Goal: Transaction & Acquisition: Purchase product/service

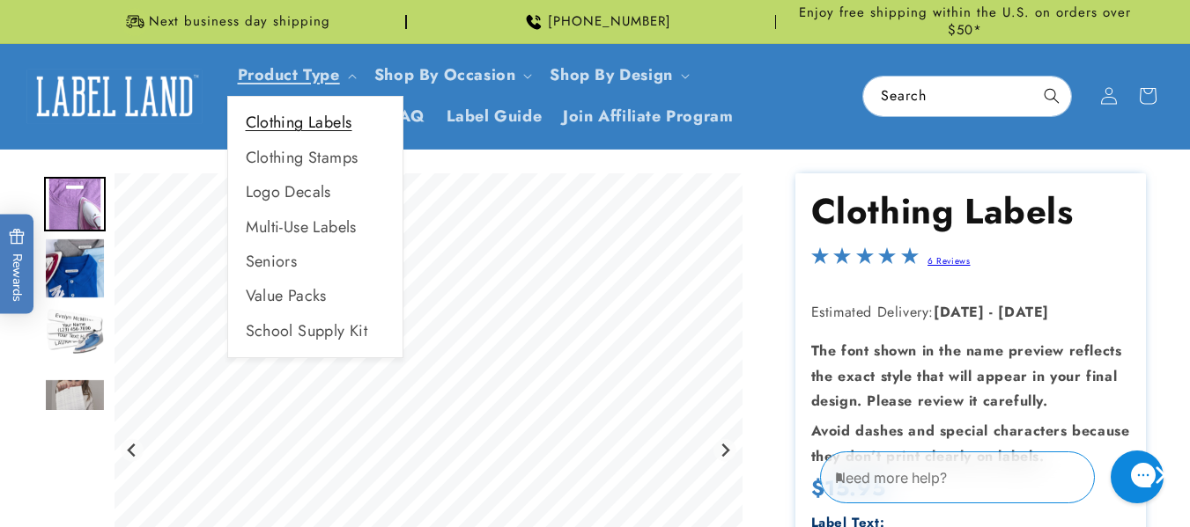
click at [309, 125] on link "Clothing Labels" at bounding box center [315, 123] width 174 height 34
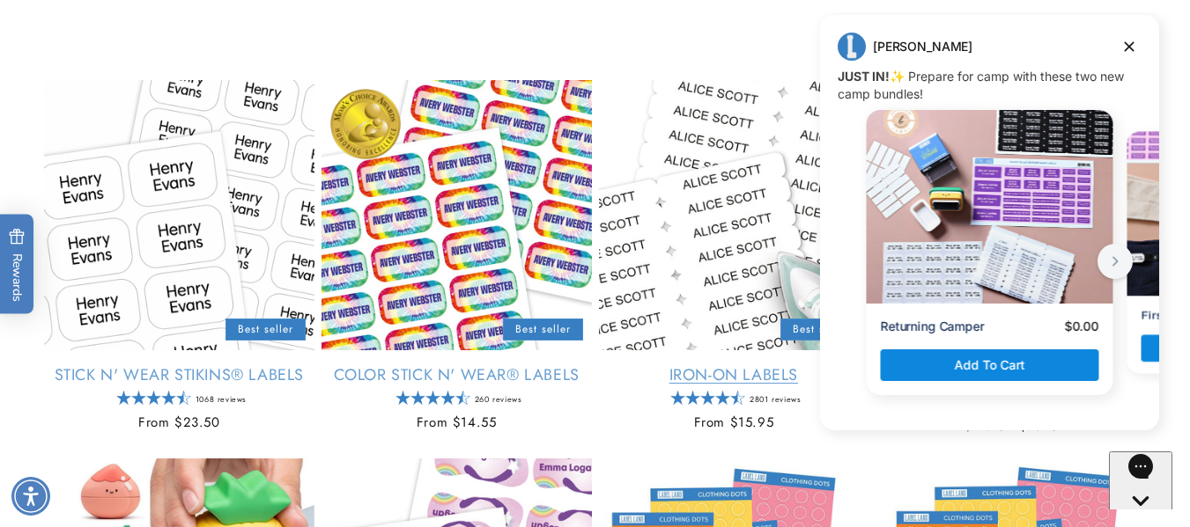
scroll to position [264, 0]
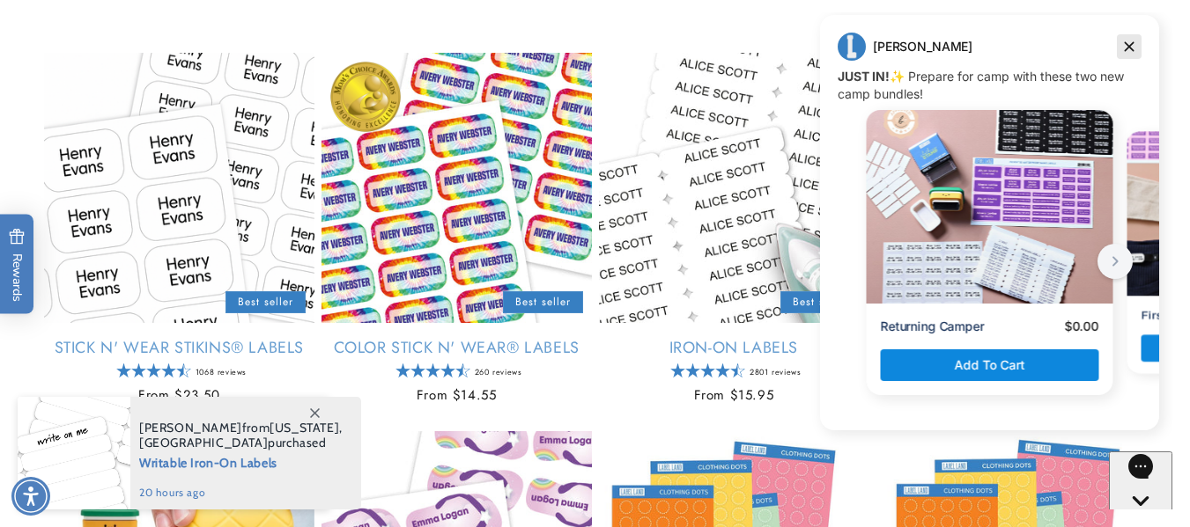
click at [1131, 42] on icon "Dismiss campaign" at bounding box center [1129, 46] width 18 height 21
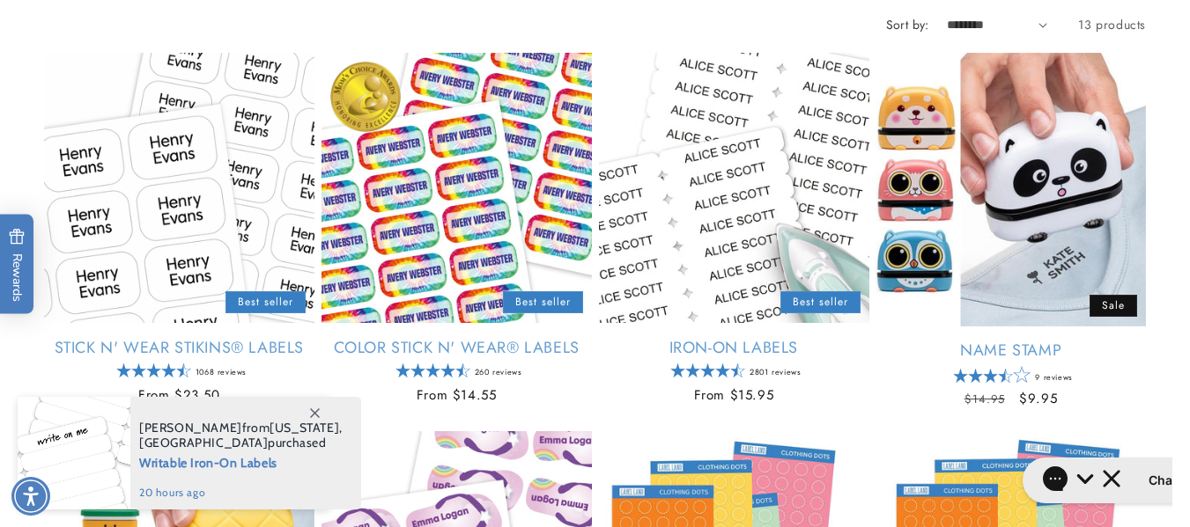
scroll to position [270, 0]
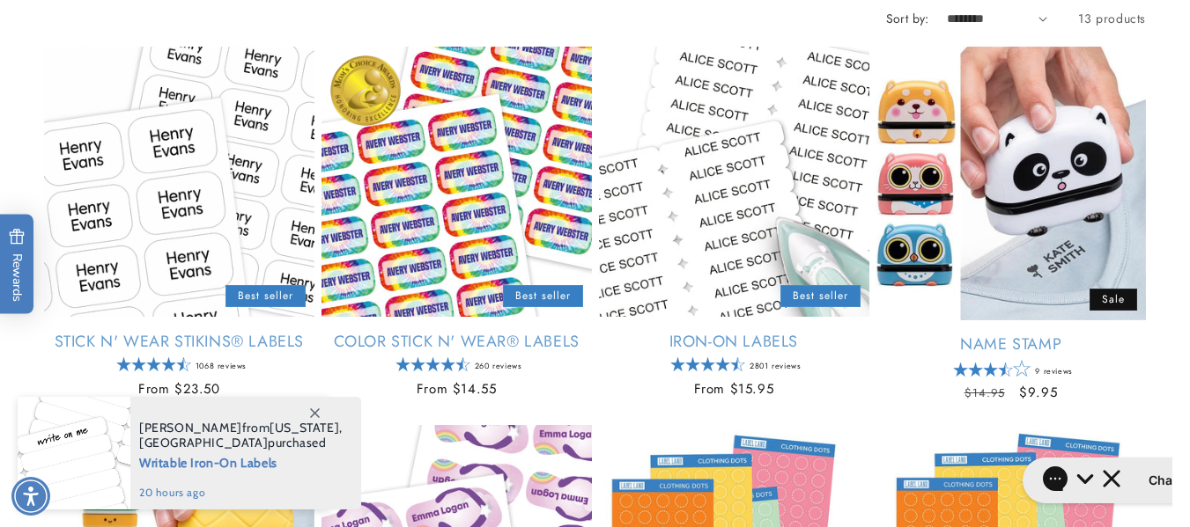
click at [312, 407] on span at bounding box center [315, 413] width 32 height 32
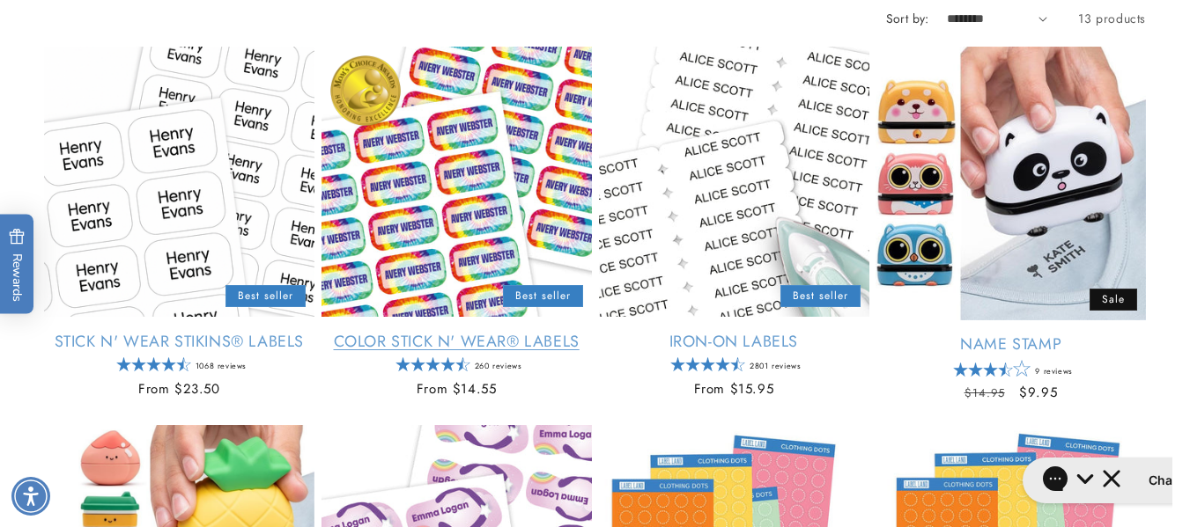
click at [428, 332] on link "Color Stick N' Wear® Labels" at bounding box center [456, 342] width 270 height 20
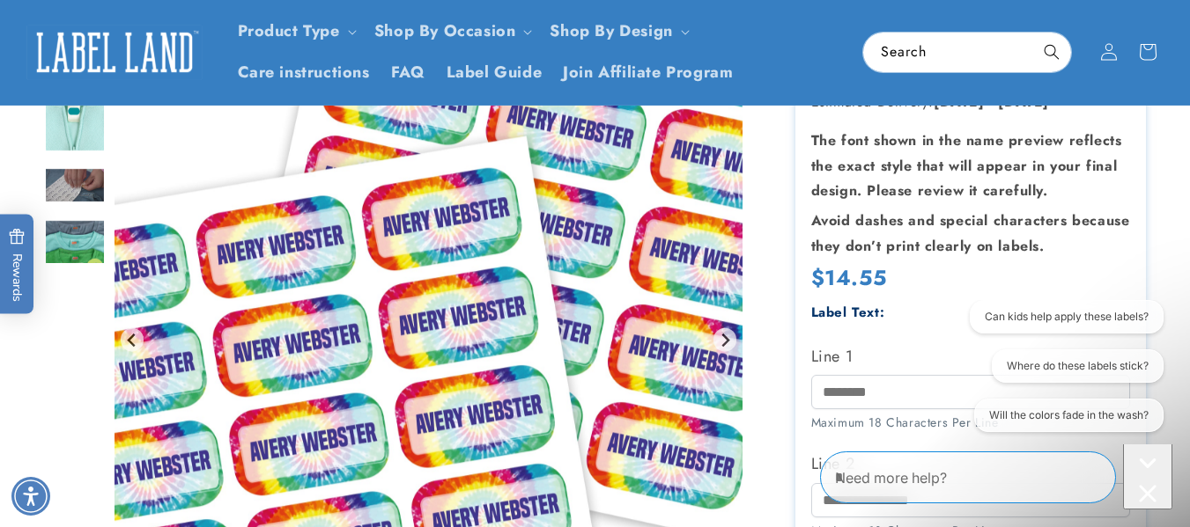
scroll to position [182, 0]
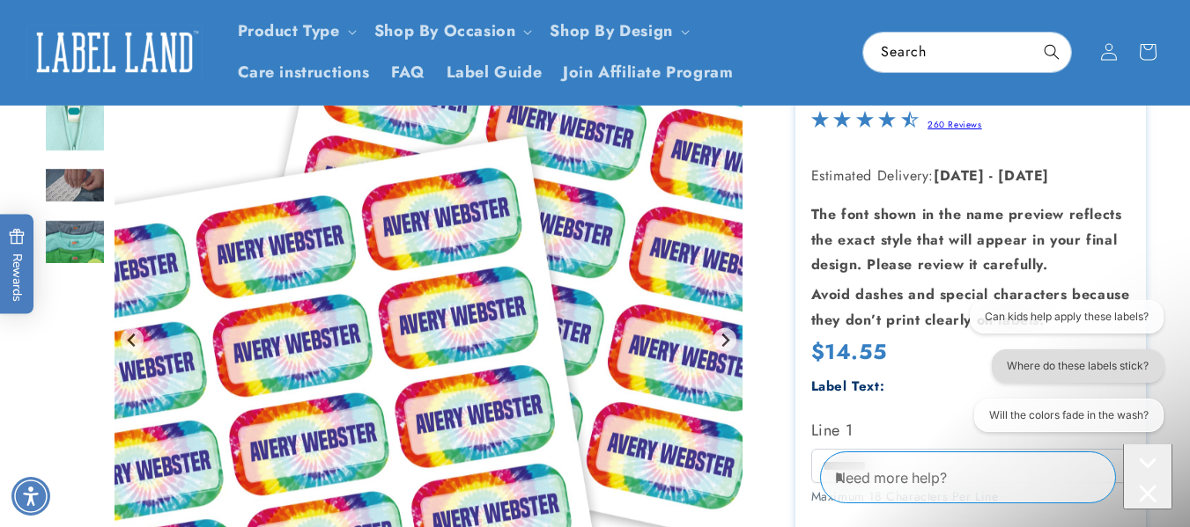
click at [1096, 361] on button "Where do these labels stick?" at bounding box center [1078, 366] width 172 height 33
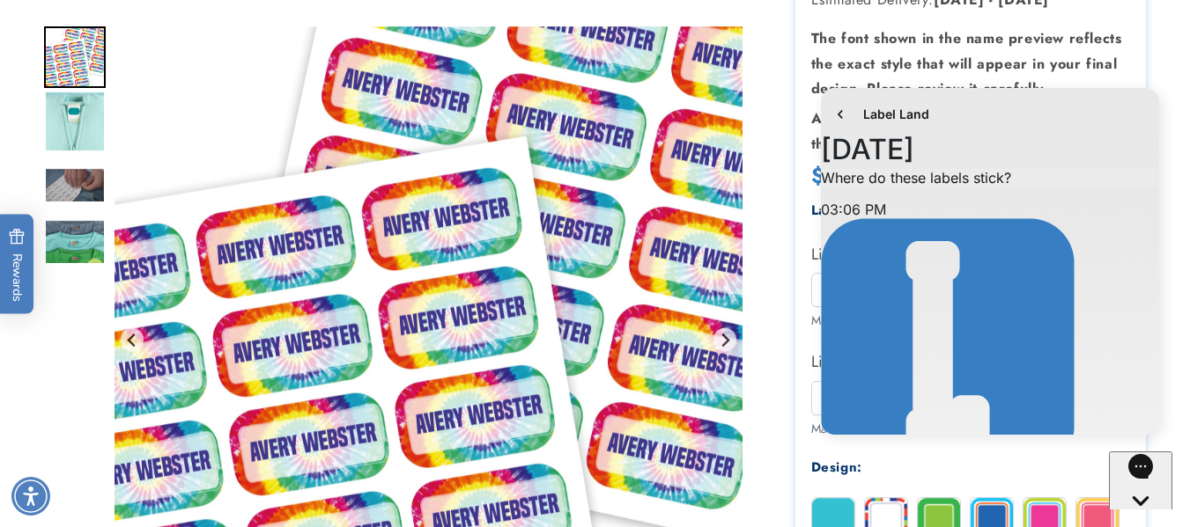
scroll to position [0, 0]
click at [841, 113] on icon "go to home page" at bounding box center [839, 114] width 4 height 8
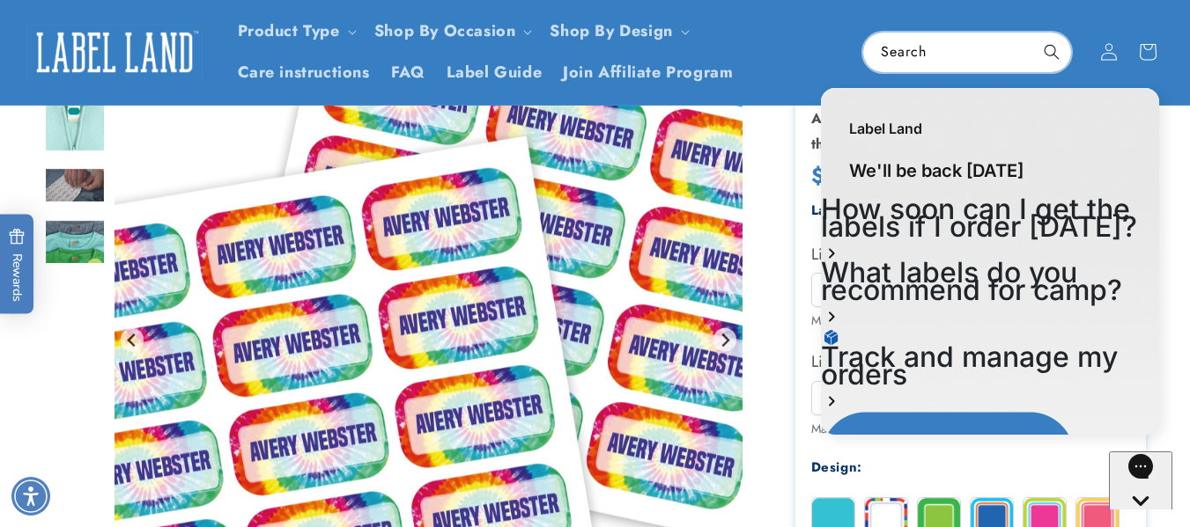
scroll to position [94, 0]
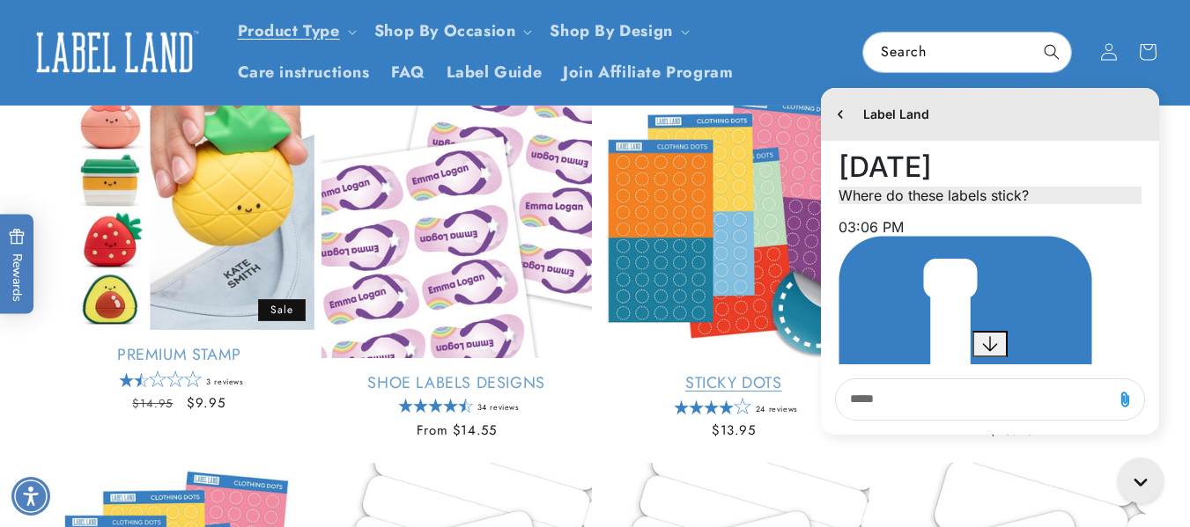
scroll to position [446, 0]
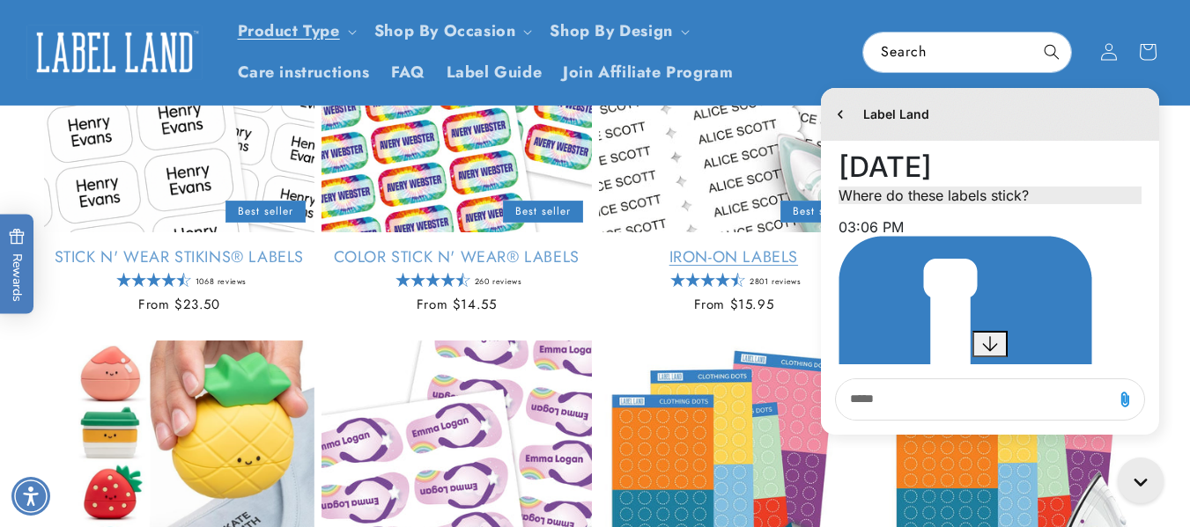
scroll to position [270, 0]
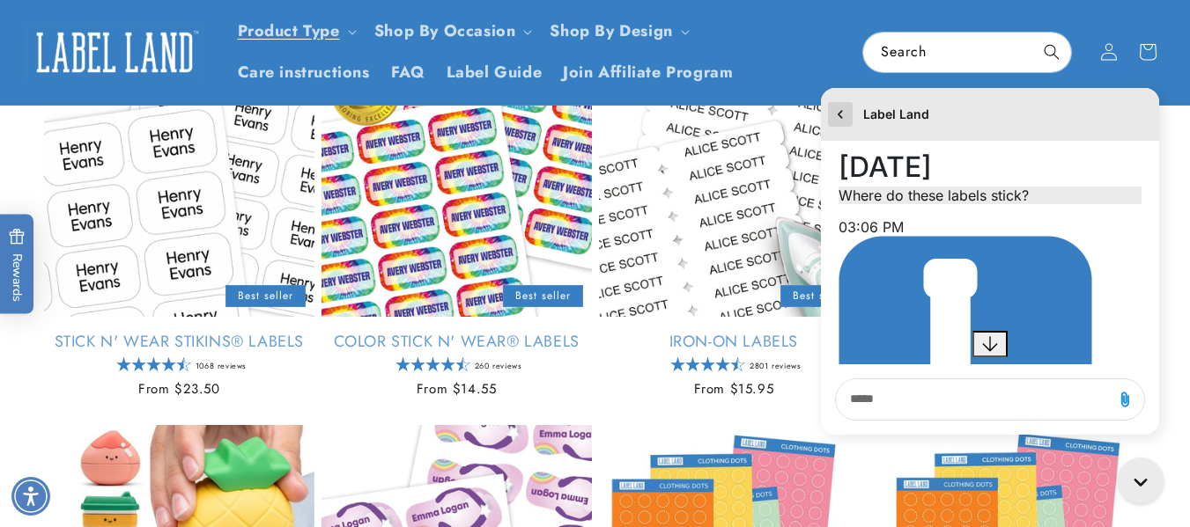
click at [837, 112] on icon "go to home page" at bounding box center [840, 114] width 18 height 21
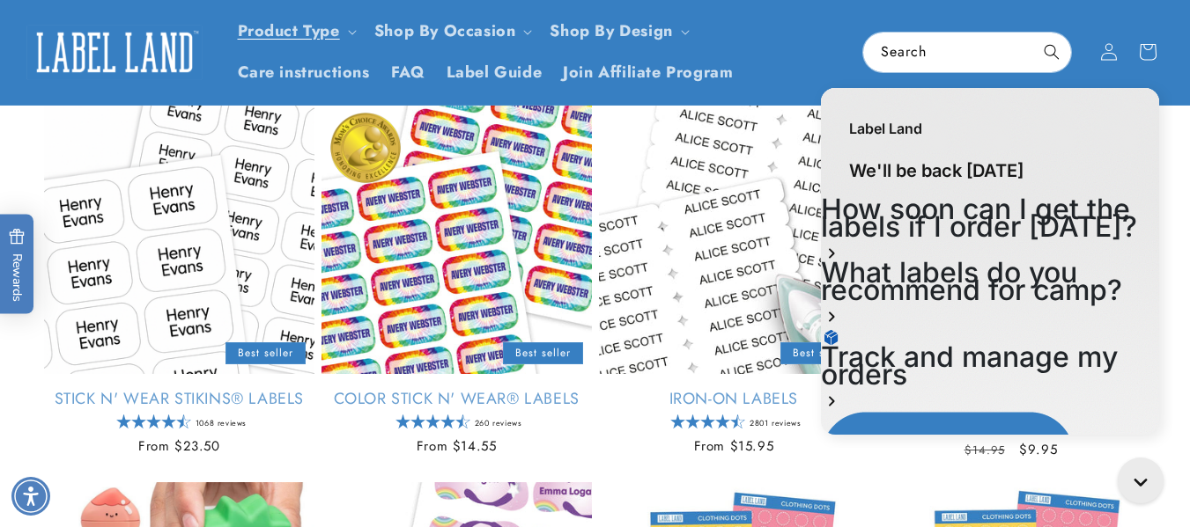
scroll to position [182, 0]
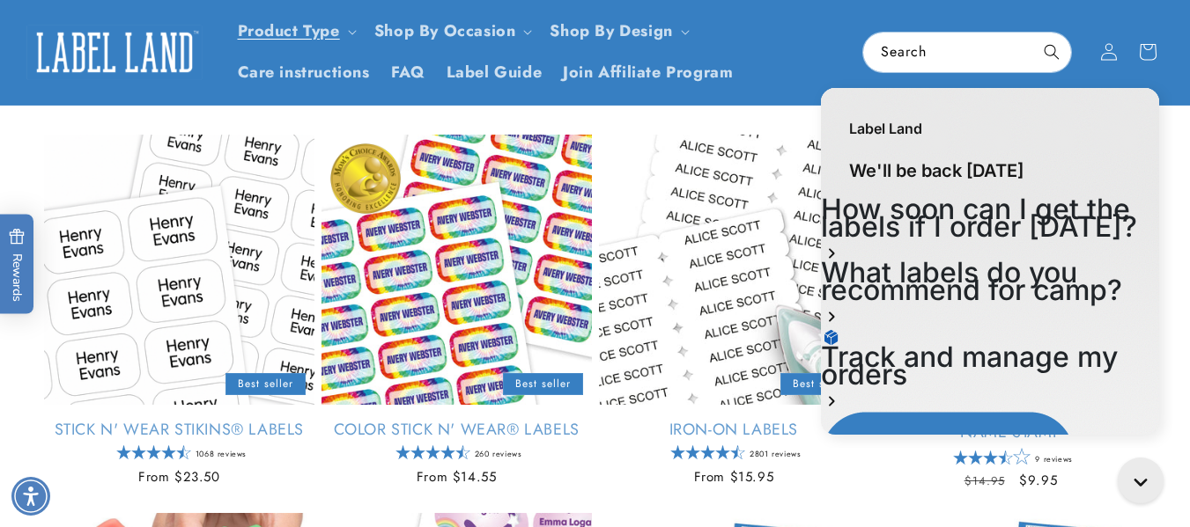
click at [1148, 101] on div "Label Land" at bounding box center [990, 119] width 338 height 63
drag, startPoint x: 1043, startPoint y: 132, endPoint x: 1033, endPoint y: 134, distance: 9.8
click at [1036, 132] on div "Label Land" at bounding box center [990, 119] width 338 height 63
click at [984, 134] on div "Label Land" at bounding box center [990, 119] width 338 height 63
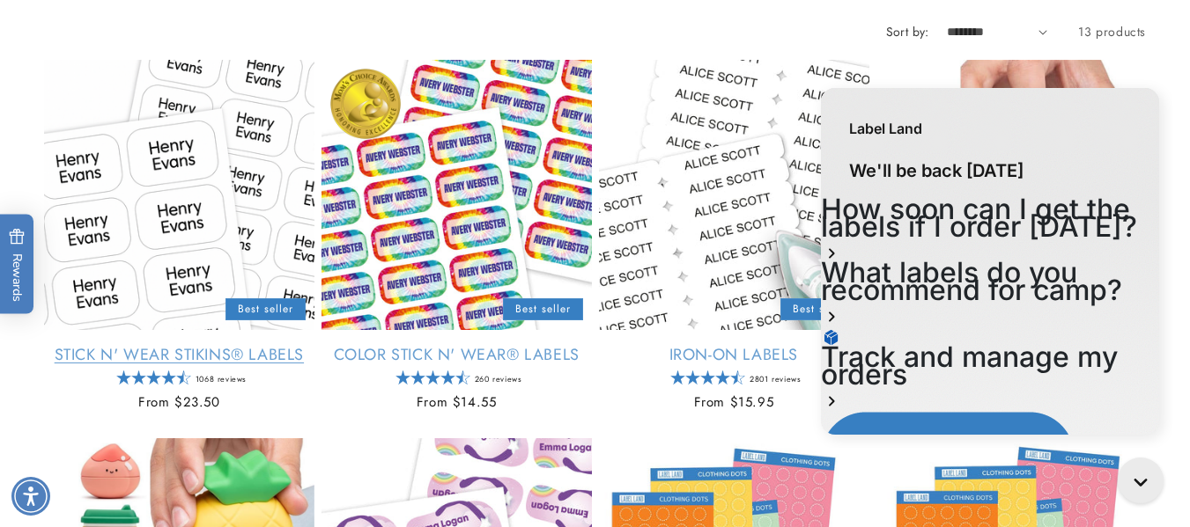
scroll to position [358, 0]
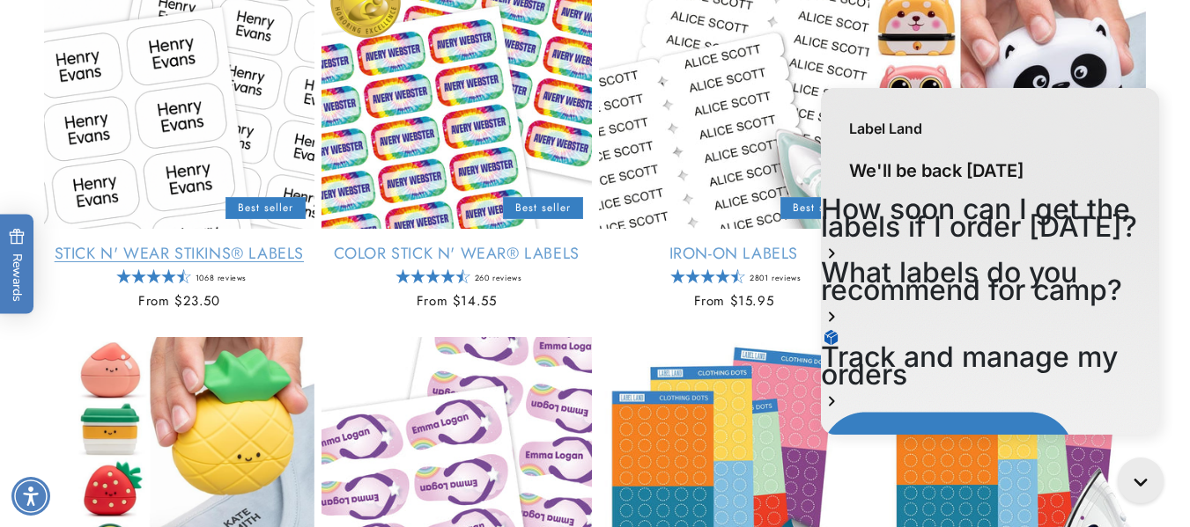
click at [167, 258] on link "Stick N' Wear Stikins® Labels" at bounding box center [179, 254] width 270 height 20
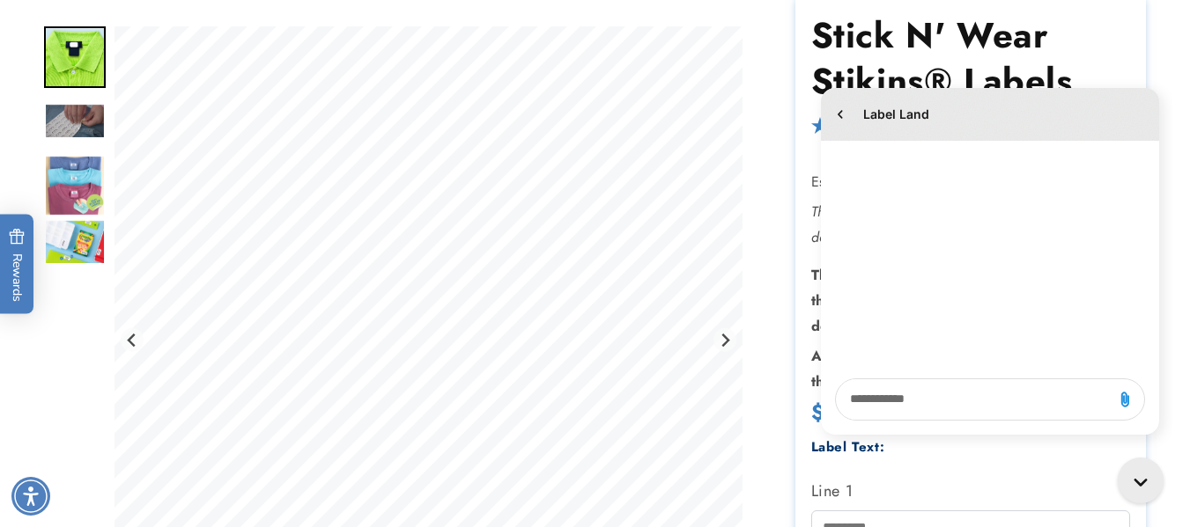
drag, startPoint x: 1001, startPoint y: 41, endPoint x: 310, endPoint y: 198, distance: 709.0
click at [1001, 202] on em "This item will have a 1-business-day processing delay beyond the estimated ship…" at bounding box center [960, 225] width 298 height 46
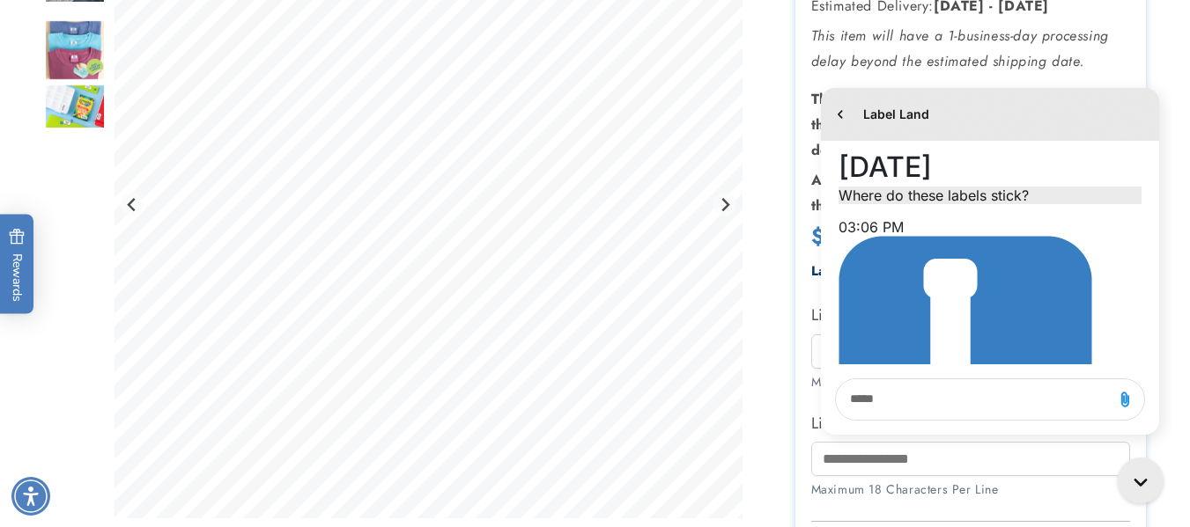
click at [1003, 40] on em "This item will have a 1-business-day processing delay beyond the estimated ship…" at bounding box center [960, 49] width 298 height 46
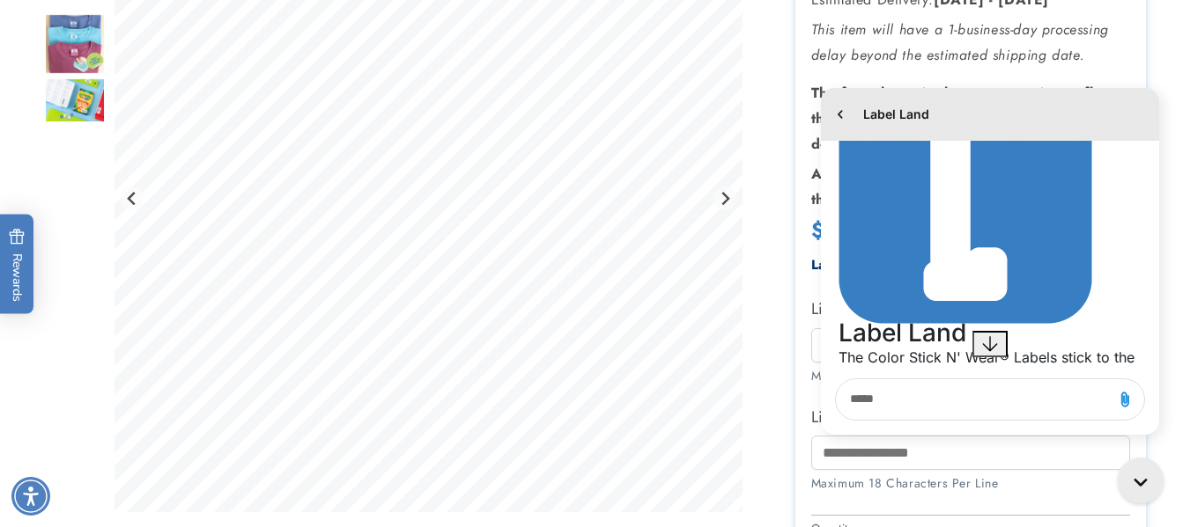
scroll to position [166, 0]
click at [1062, 124] on div "Label Land" at bounding box center [990, 114] width 338 height 53
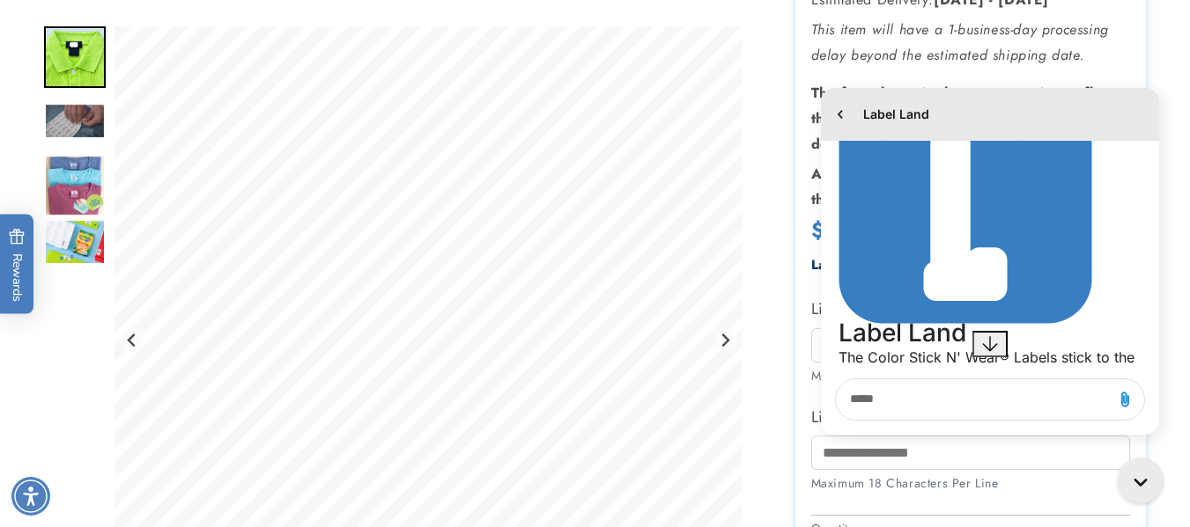
click at [968, 468] on div "Conversation messages" at bounding box center [989, 479] width 303 height 23
click at [983, 468] on div "Conversation messages" at bounding box center [989, 479] width 303 height 23
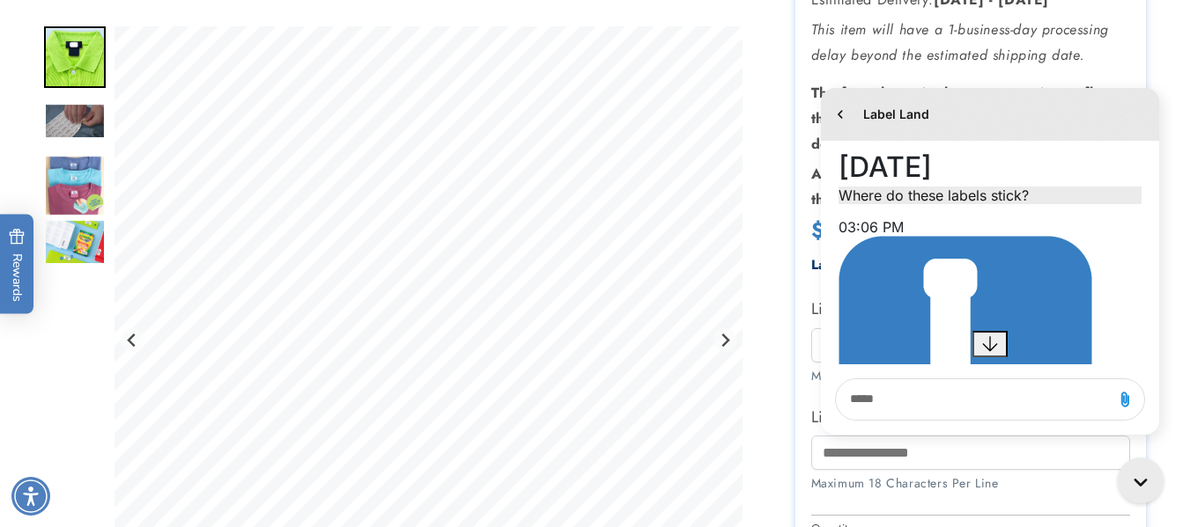
click at [1089, 118] on div "Label Land" at bounding box center [990, 114] width 338 height 53
click at [1070, 107] on div "Label Land" at bounding box center [990, 114] width 338 height 53
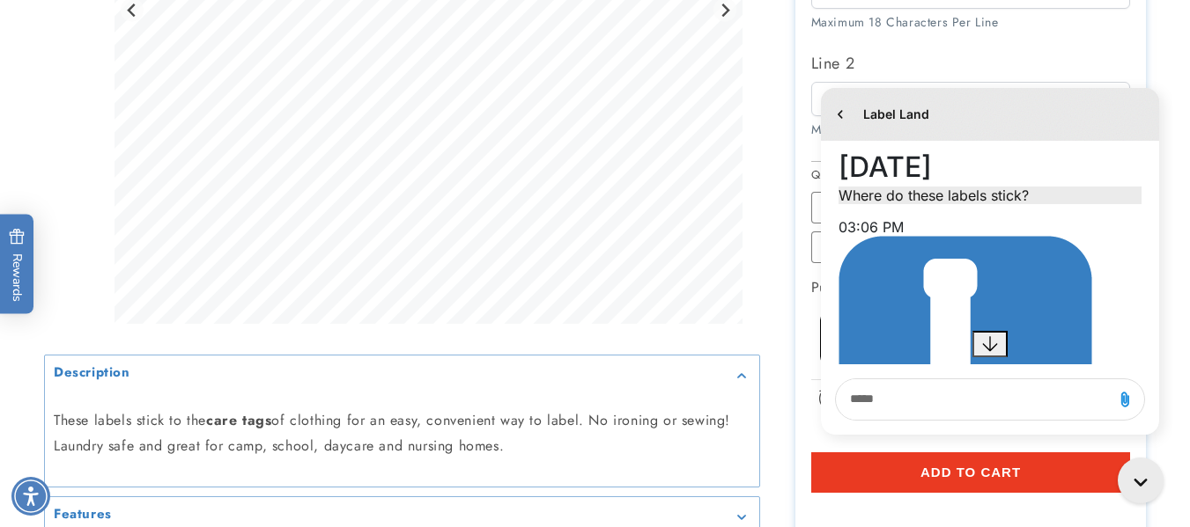
scroll to position [799, 0]
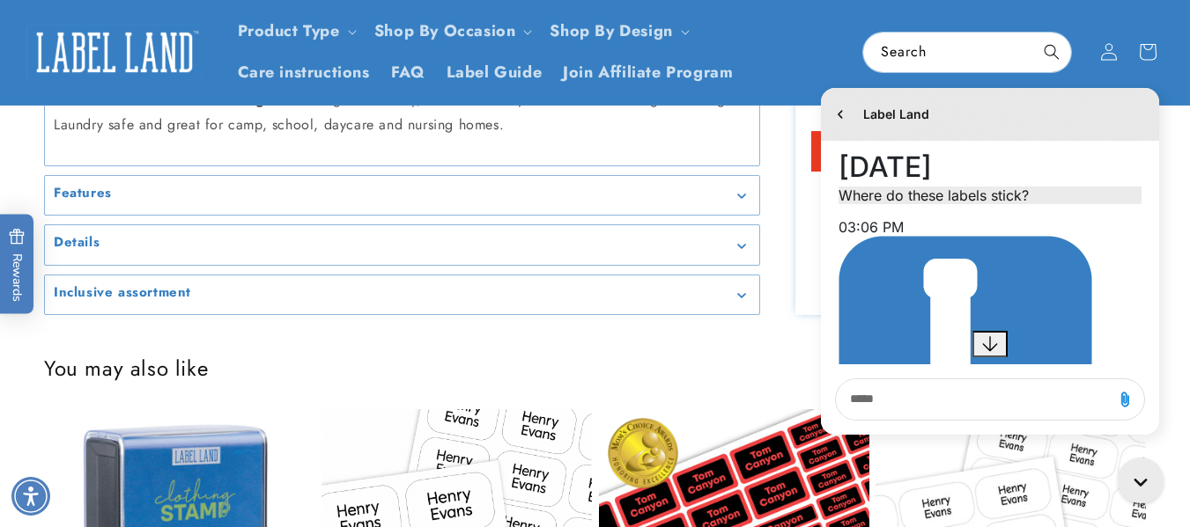
scroll to position [975, 0]
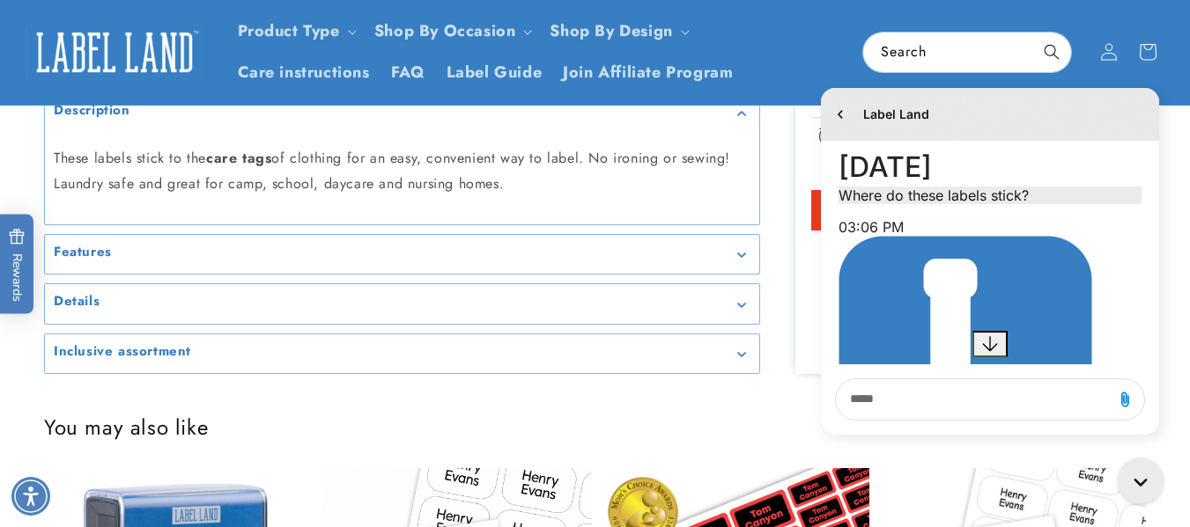
click at [743, 258] on icon "Gallery Viewer" at bounding box center [742, 256] width 8 height 4
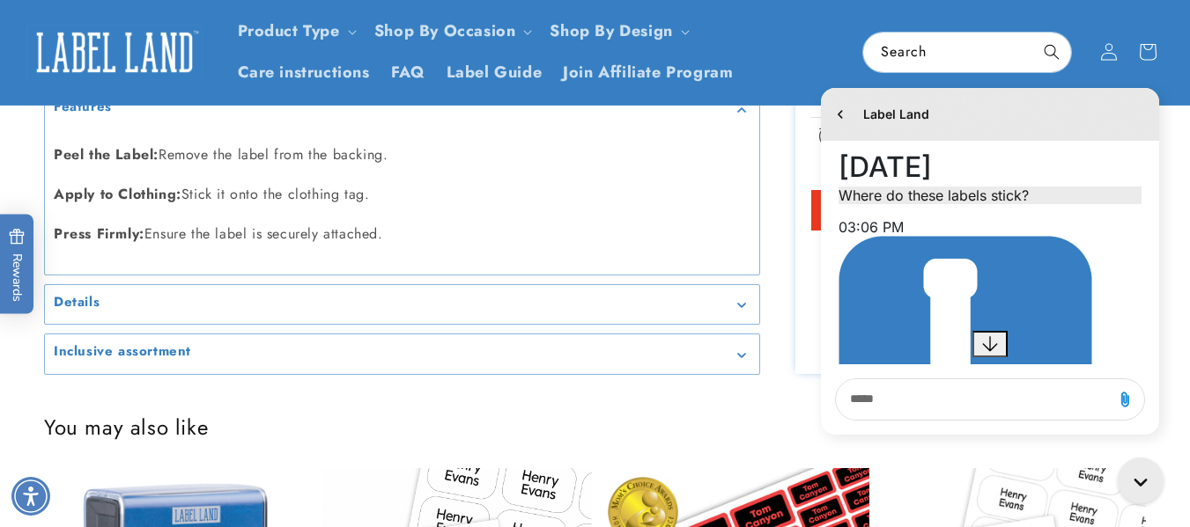
click at [743, 308] on icon "Gallery Viewer" at bounding box center [741, 305] width 9 height 5
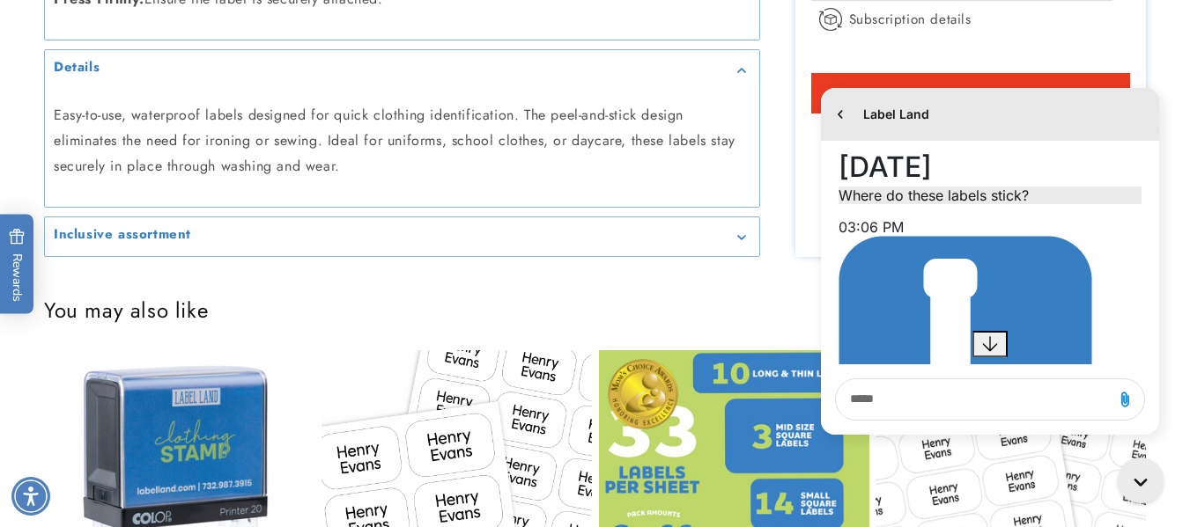
scroll to position [1151, 0]
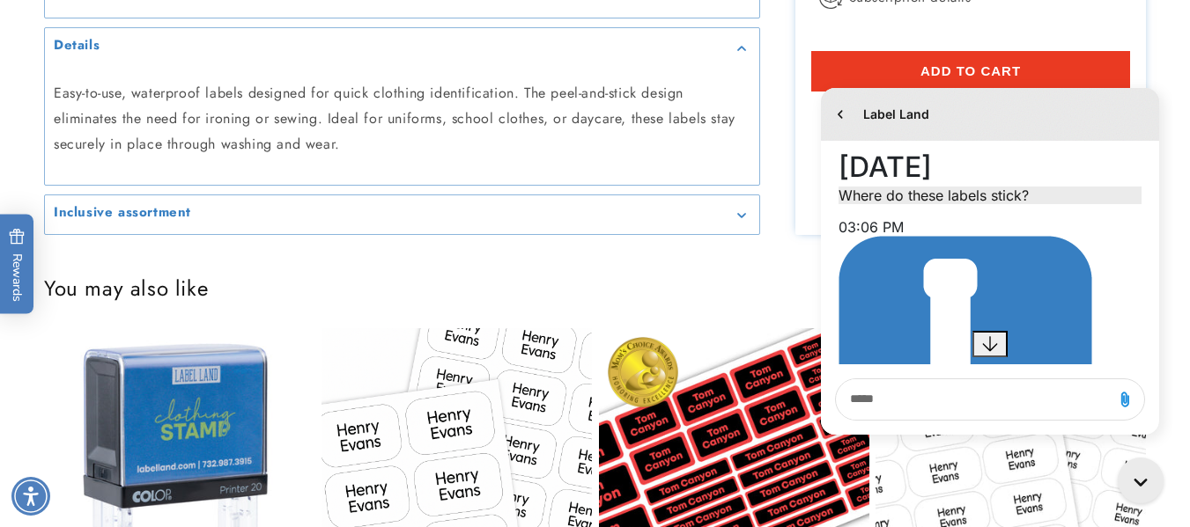
click at [740, 214] on icon "Gallery Viewer" at bounding box center [741, 215] width 9 height 5
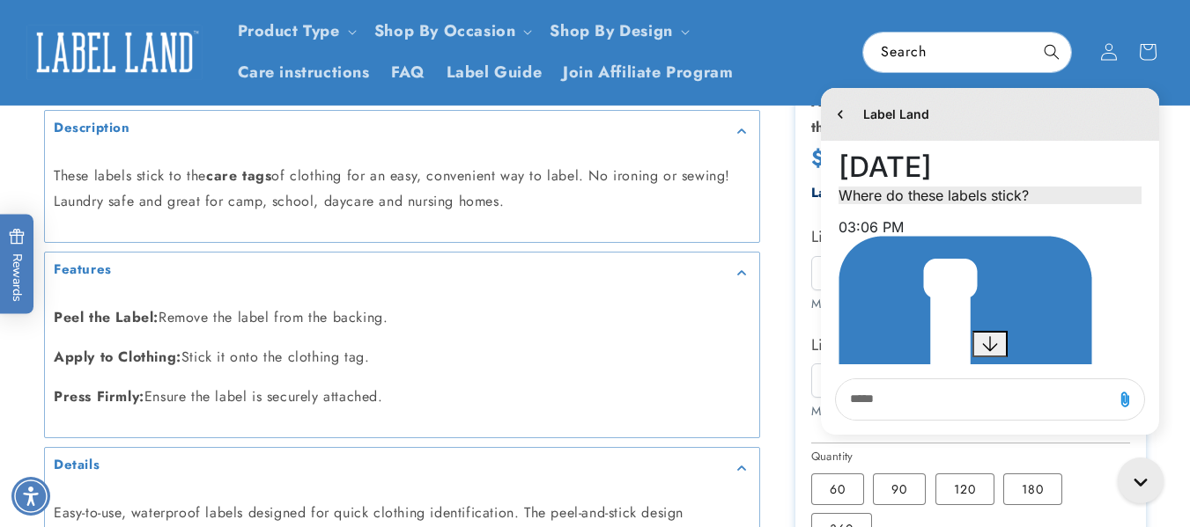
scroll to position [711, 0]
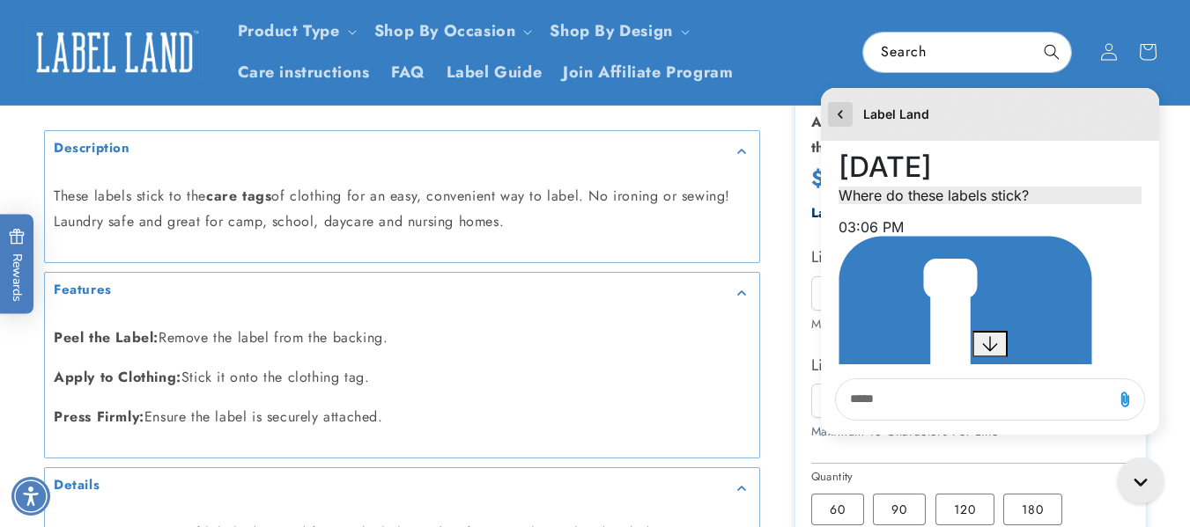
click at [837, 109] on icon "go to home page" at bounding box center [840, 114] width 18 height 21
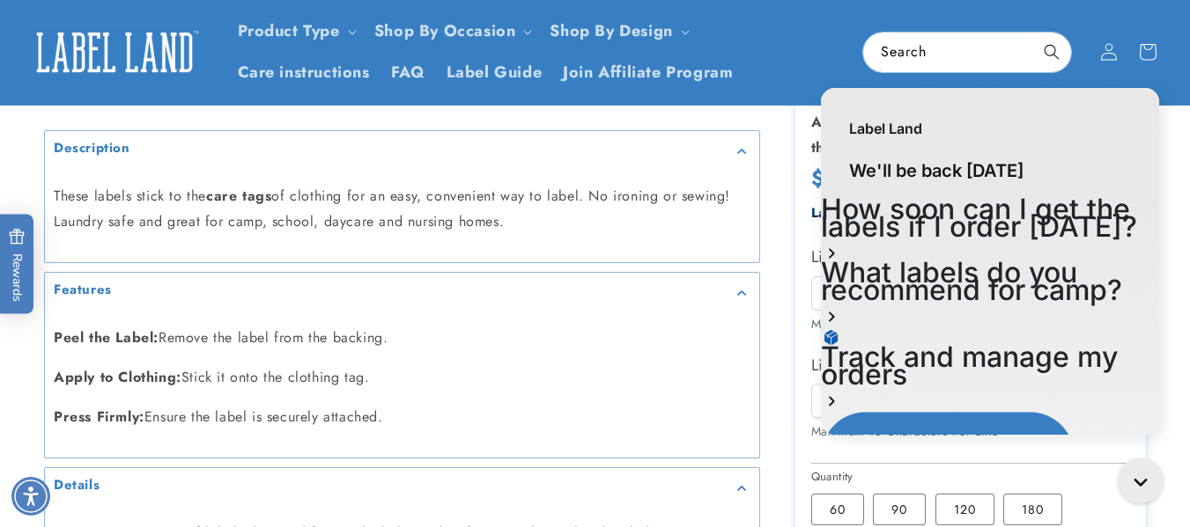
click at [1089, 131] on div "Label Land" at bounding box center [990, 119] width 338 height 63
click at [1082, 100] on div "Label Land" at bounding box center [990, 119] width 338 height 63
drag, startPoint x: 1080, startPoint y: 112, endPoint x: 1060, endPoint y: 129, distance: 25.6
click at [1079, 112] on div "Label Land" at bounding box center [990, 119] width 338 height 63
click at [1058, 129] on div "Label Land" at bounding box center [990, 119] width 338 height 63
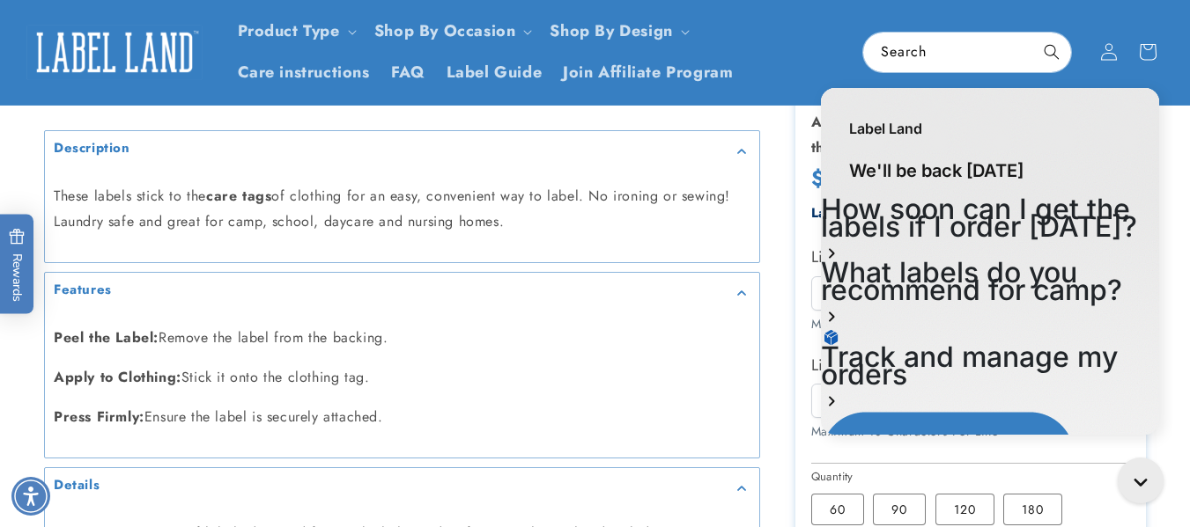
click at [1052, 135] on div "Label Land" at bounding box center [990, 119] width 338 height 63
click at [1150, 143] on div "Label Land" at bounding box center [990, 119] width 338 height 63
click at [1152, 143] on div "Label Land" at bounding box center [990, 119] width 338 height 63
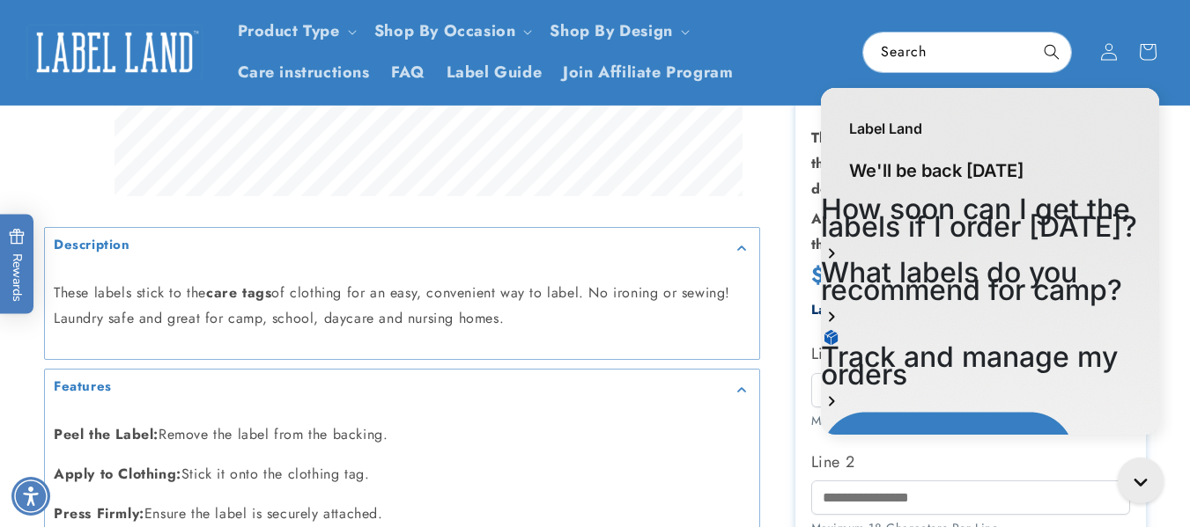
scroll to position [535, 0]
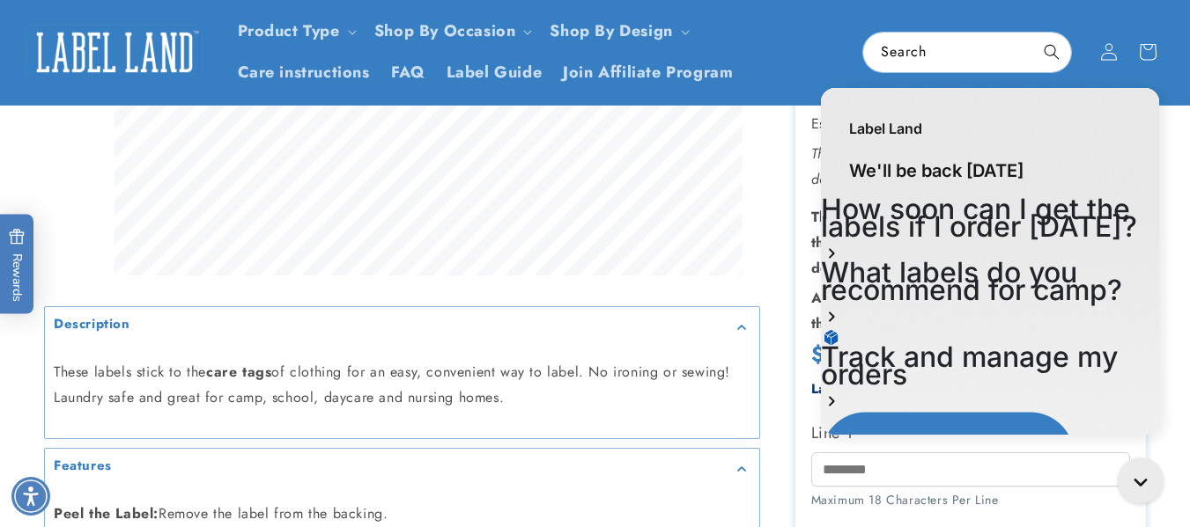
click at [1009, 137] on div "Label Land" at bounding box center [990, 119] width 338 height 63
click at [1001, 131] on div "Label Land" at bounding box center [990, 119] width 338 height 63
click at [1116, 123] on div "Label Land" at bounding box center [990, 119] width 338 height 63
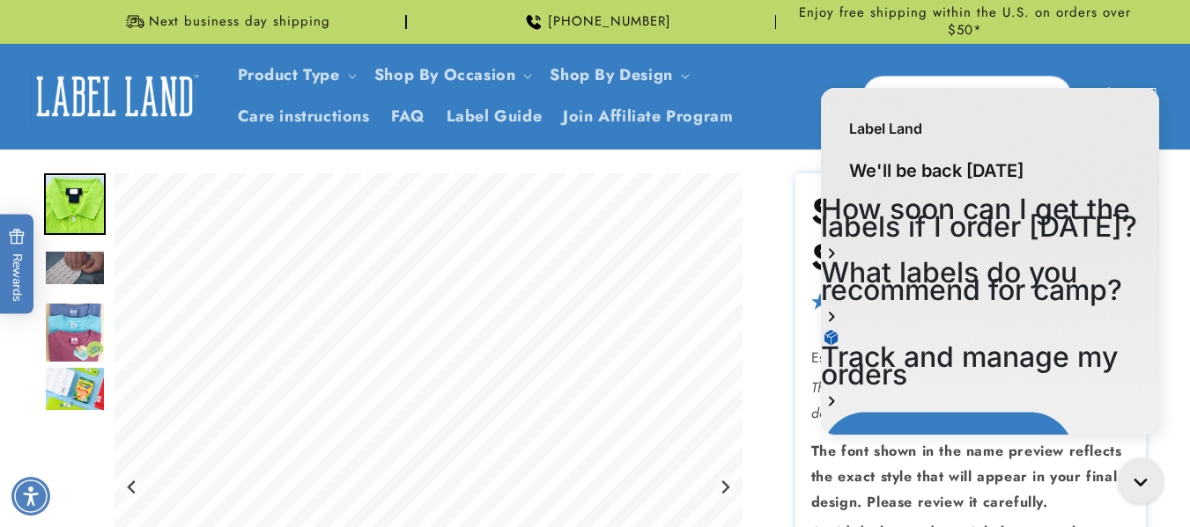
drag, startPoint x: 1614, startPoint y: 269, endPoint x: 808, endPoint y: 190, distance: 810.5
click at [808, 195] on div "Label Land We'll be back tomorrow How soon can I get the labels if I order toda…" at bounding box center [990, 263] width 365 height 369
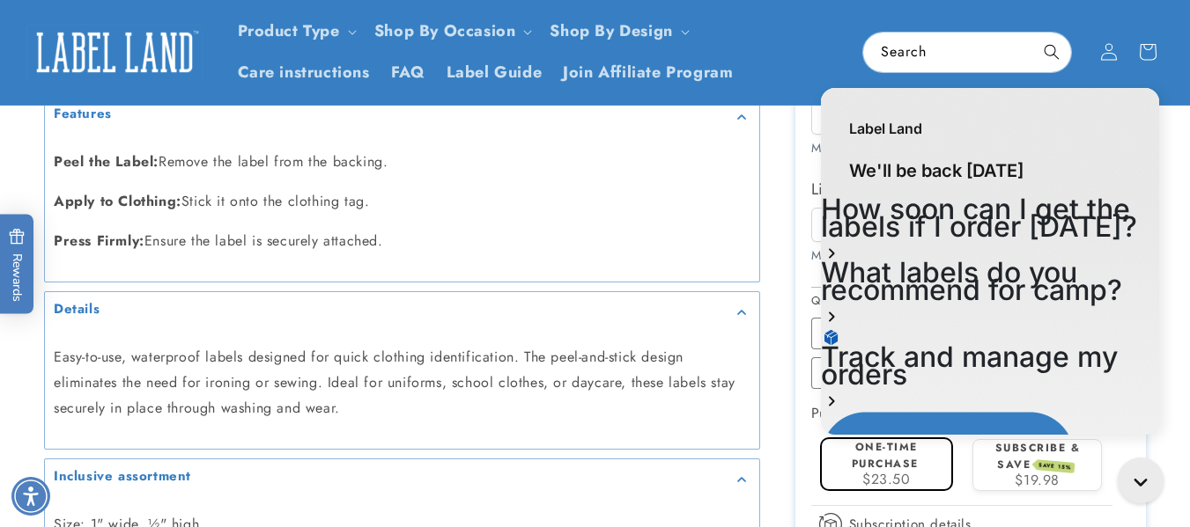
scroll to position [881, 0]
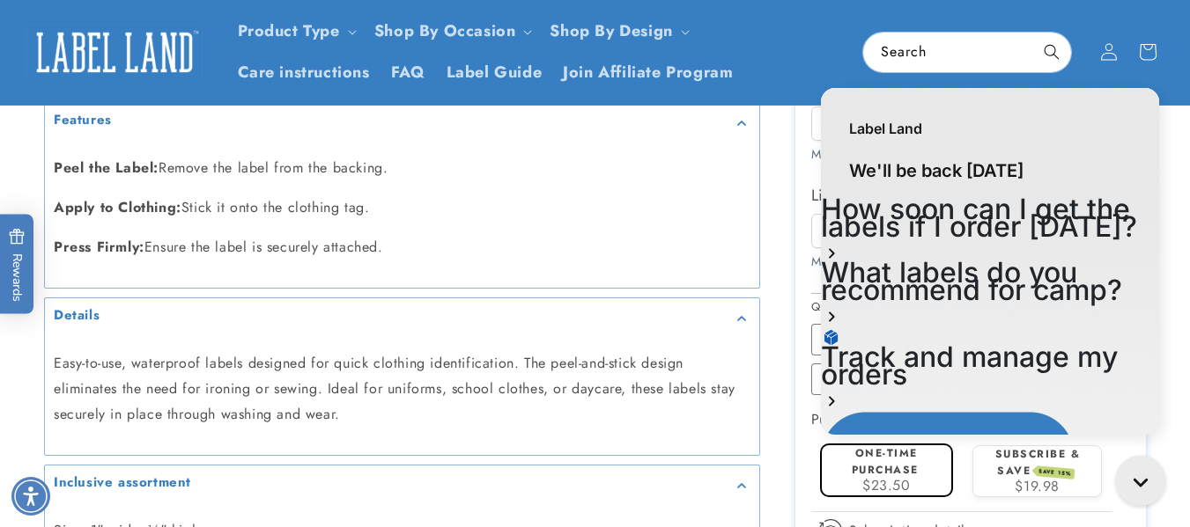
click at [1139, 476] on icon "Gorgias live chat" at bounding box center [1143, 484] width 19 height 19
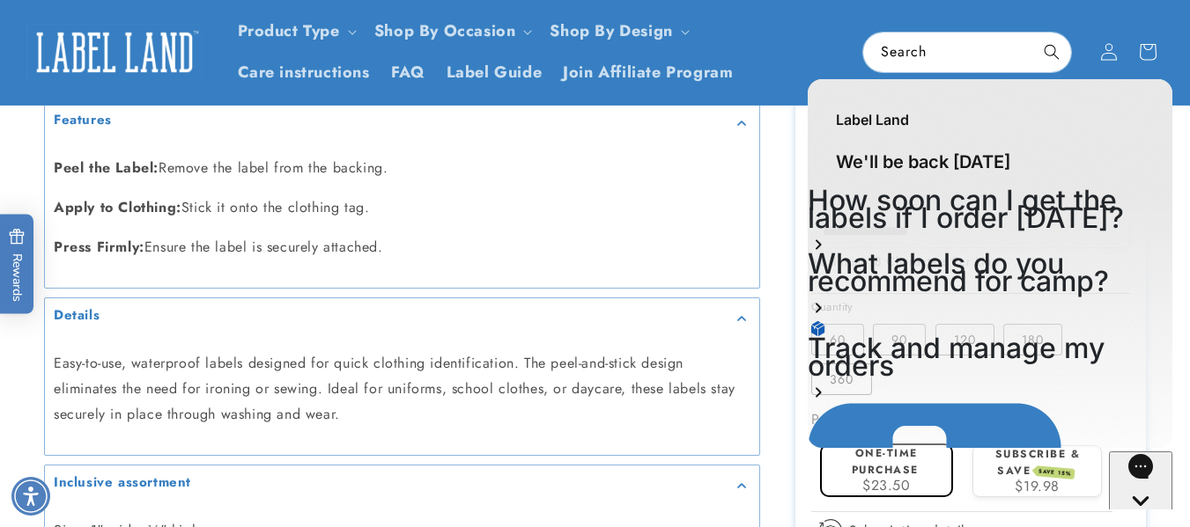
click at [1139, 523] on icon "Gorgias live chat" at bounding box center [1141, 532] width 18 height 18
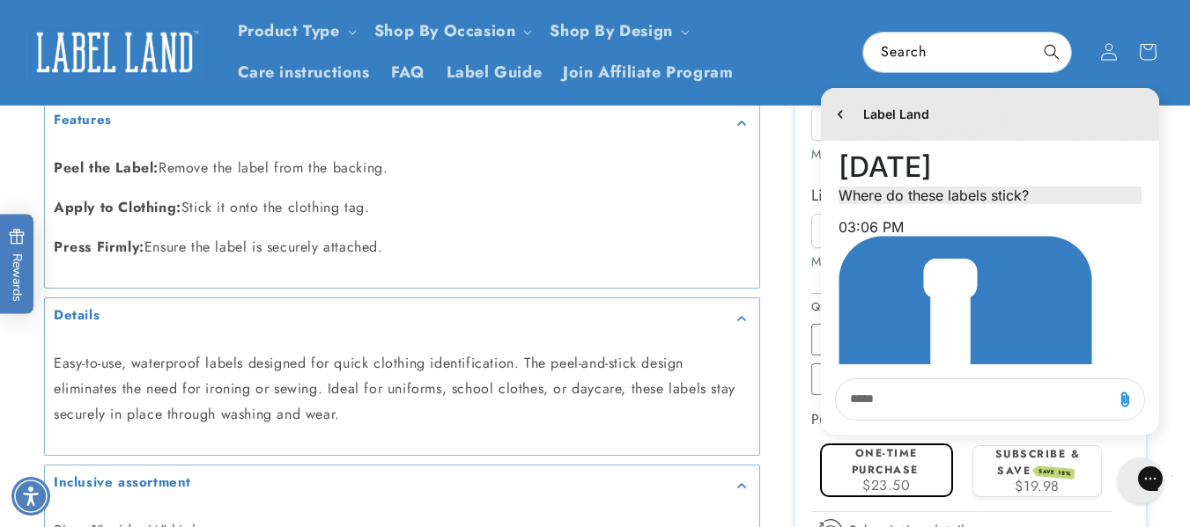
scroll to position [166, 0]
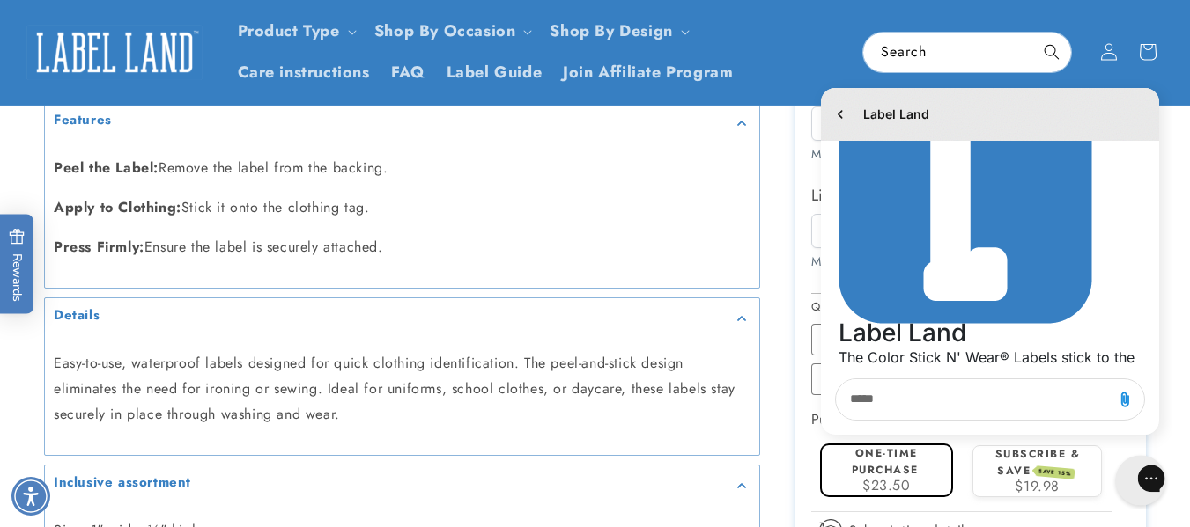
click at [1189, 476] on div "Gorgias live chat" at bounding box center [1213, 480] width 19 height 25
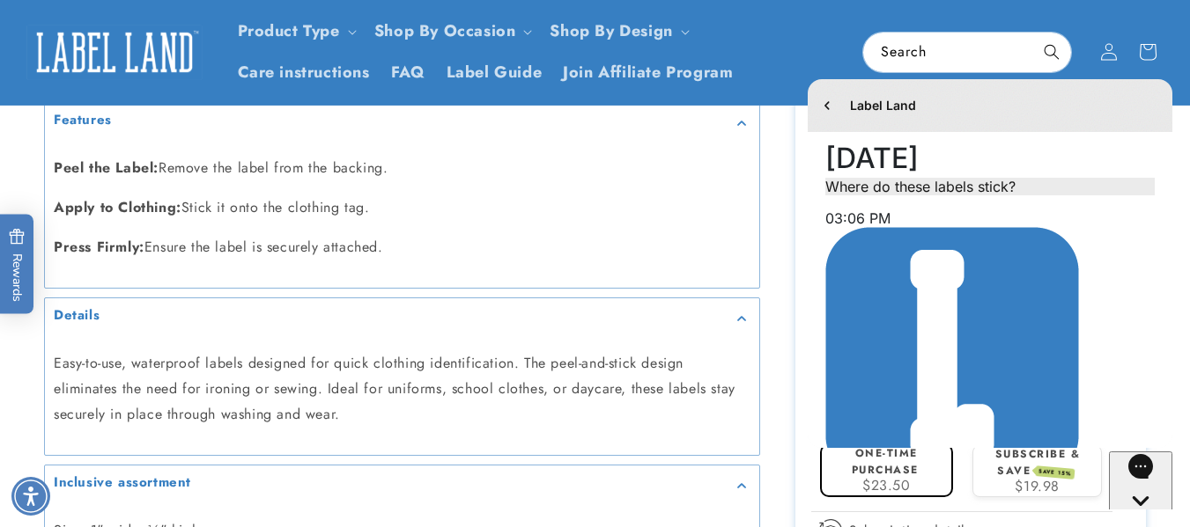
click at [1133, 523] on div "Gorgias live chat" at bounding box center [1140, 534] width 49 height 22
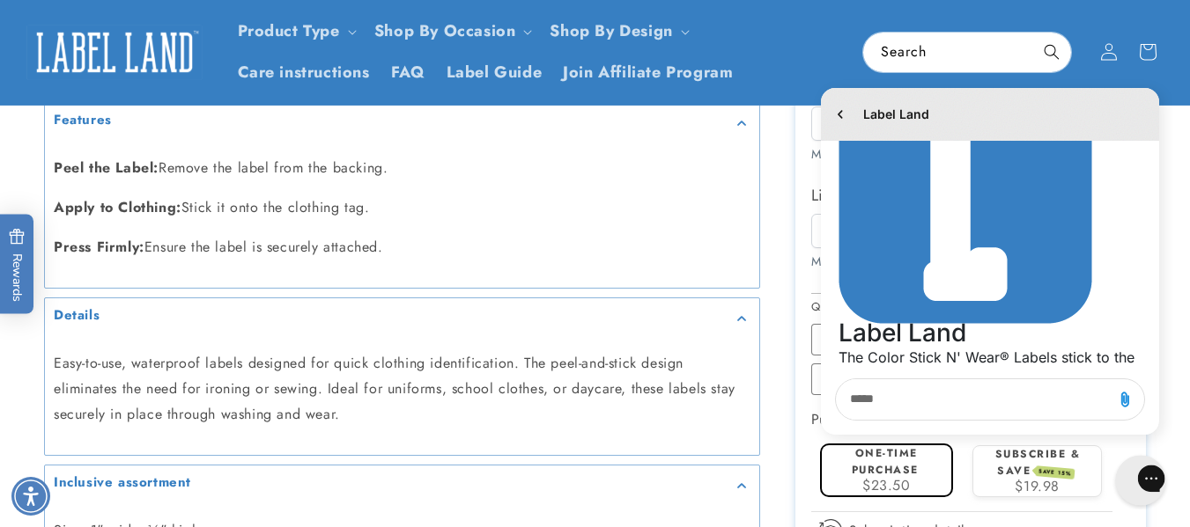
click at [1189, 476] on div "Gorgias live chat" at bounding box center [1213, 480] width 19 height 25
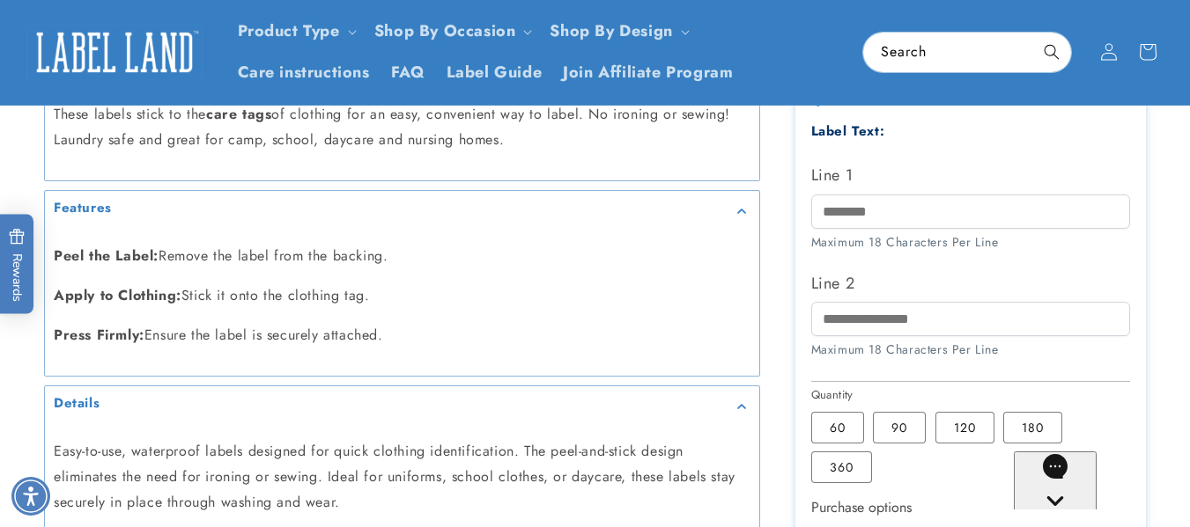
scroll to position [616, 0]
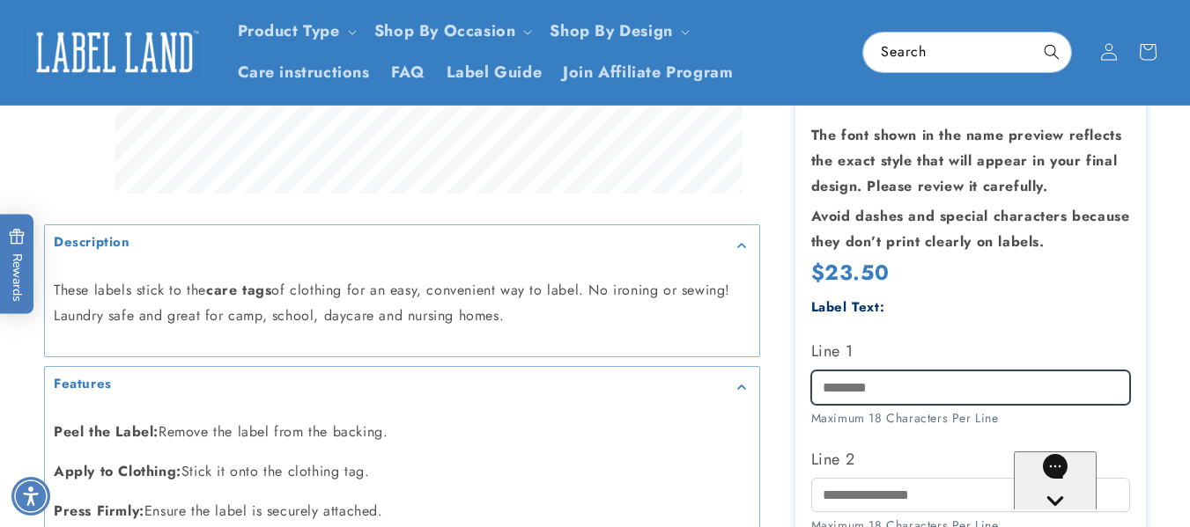
click at [911, 371] on input "Line 1" at bounding box center [971, 388] width 320 height 34
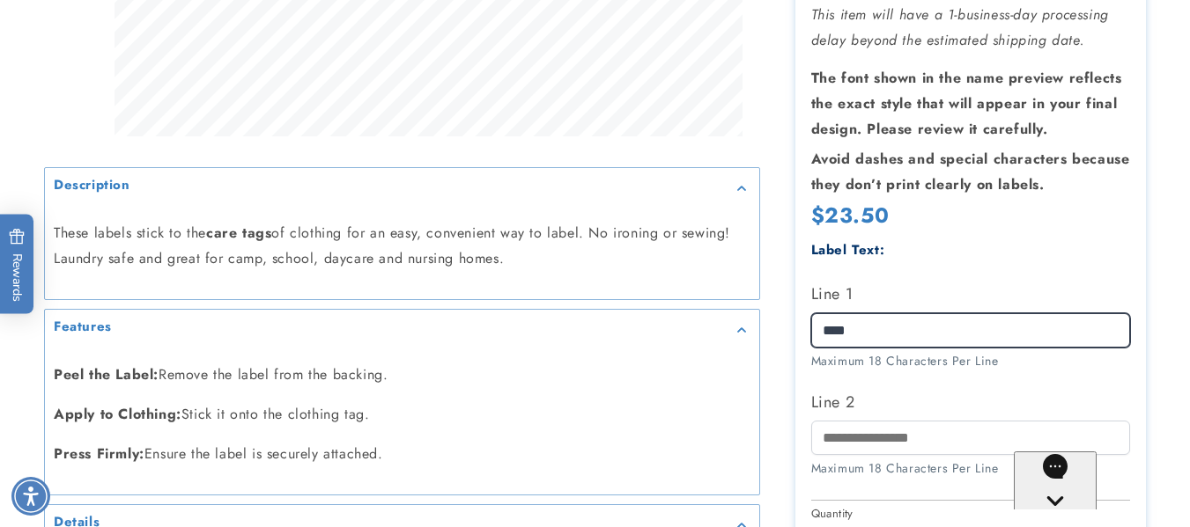
scroll to position [704, 0]
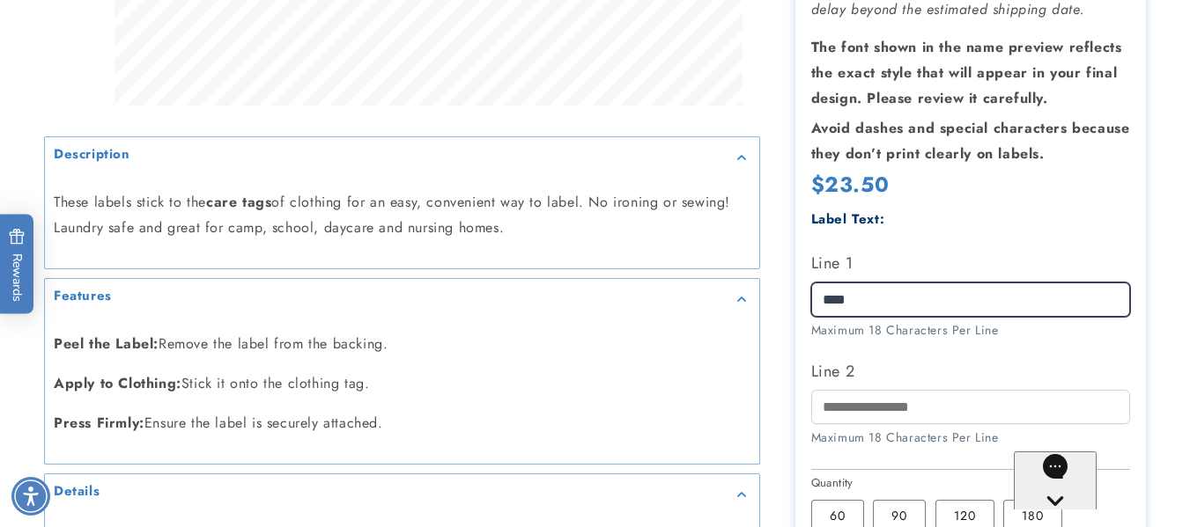
type input "****"
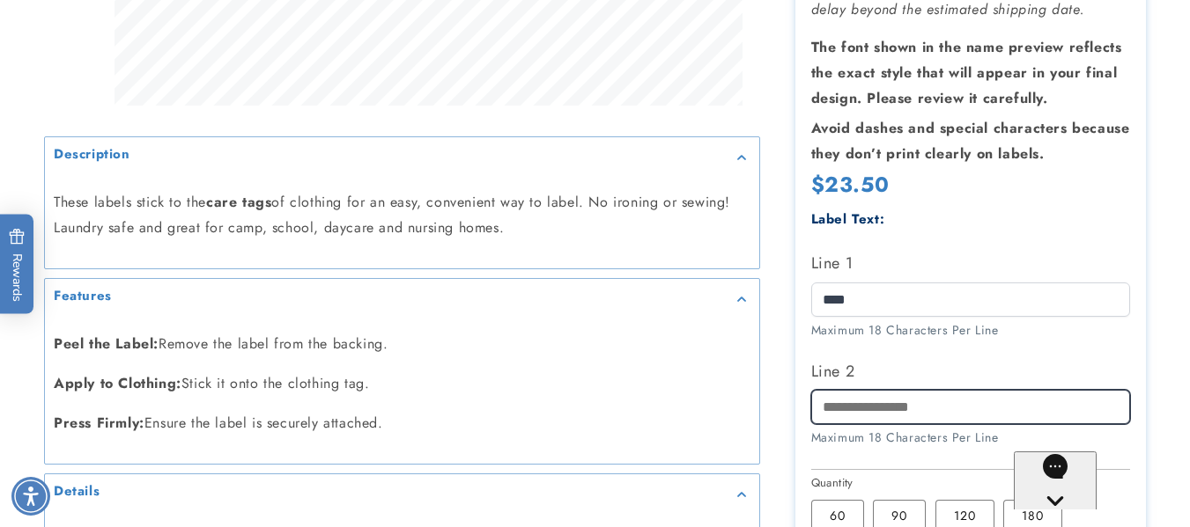
click at [889, 391] on input "Line 2" at bounding box center [971, 408] width 320 height 34
type input "********"
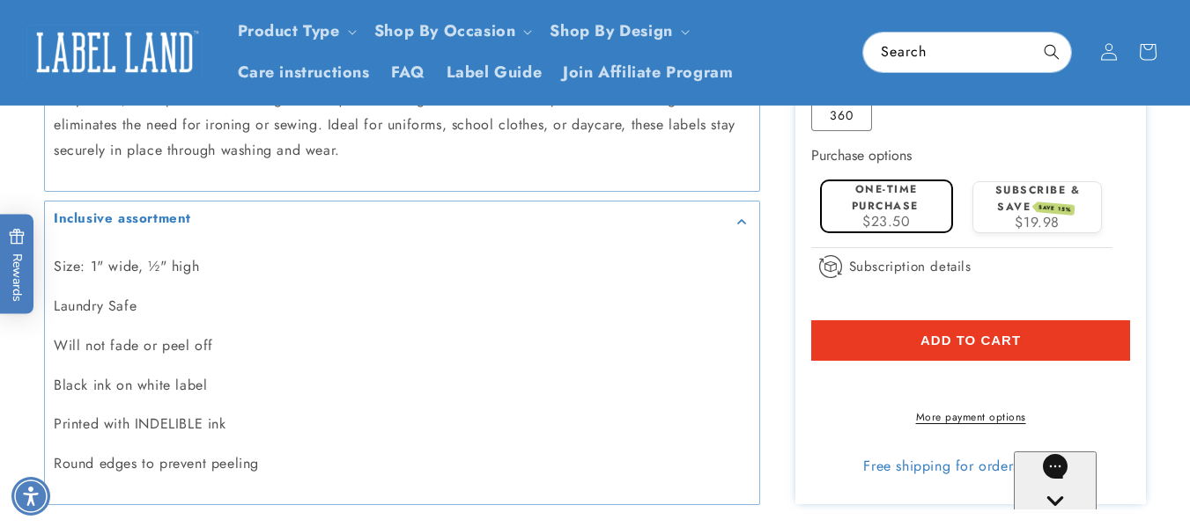
scroll to position [881, 0]
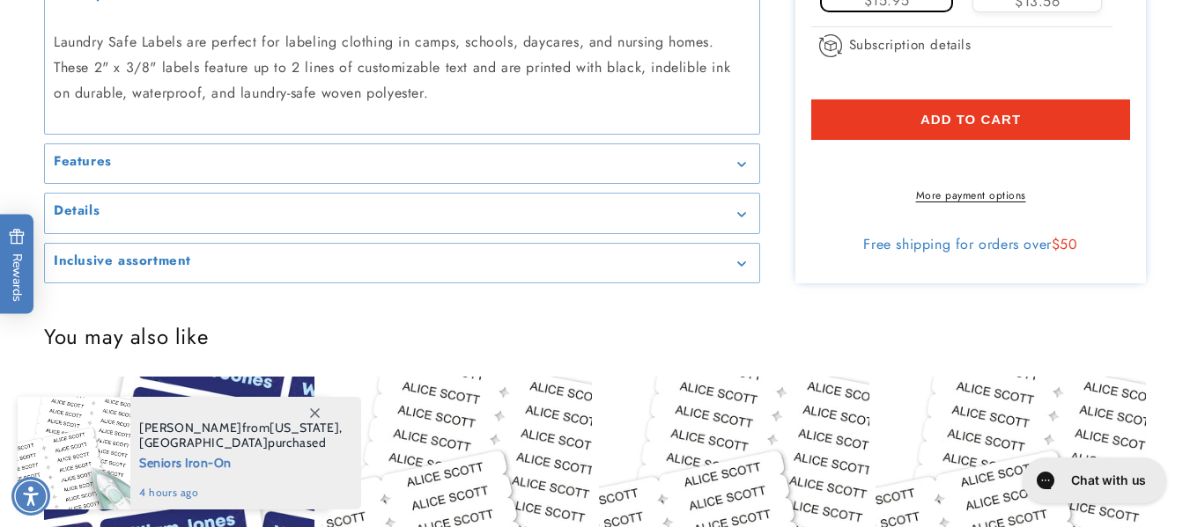
scroll to position [887, 0]
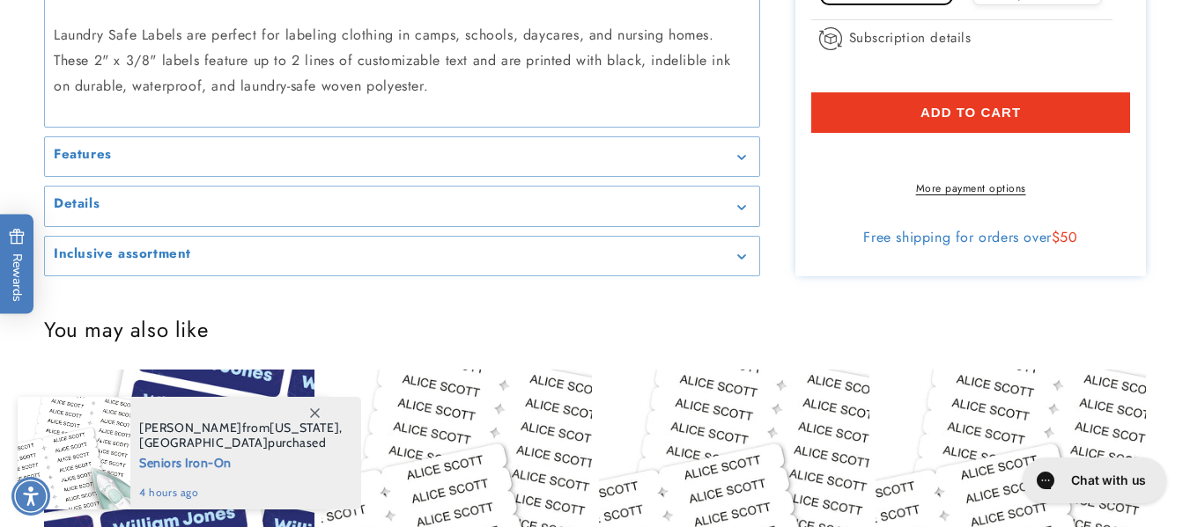
click at [743, 163] on div "Features" at bounding box center [402, 156] width 697 height 13
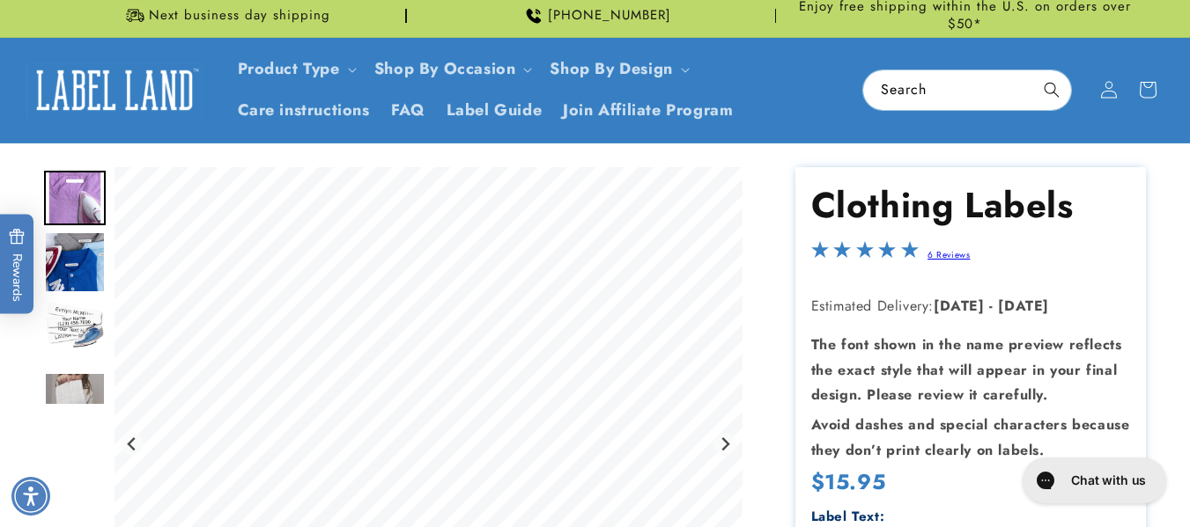
scroll to position [0, 0]
